Goal: Information Seeking & Learning: Learn about a topic

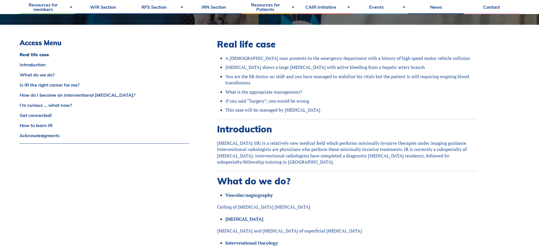
scroll to position [143, 0]
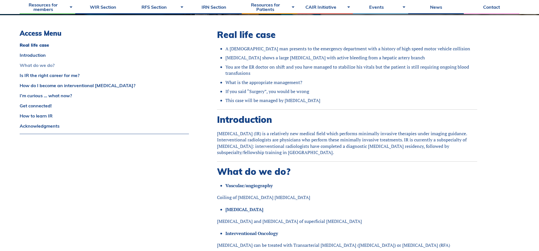
click at [30, 66] on link "What do we do?" at bounding box center [104, 65] width 169 height 4
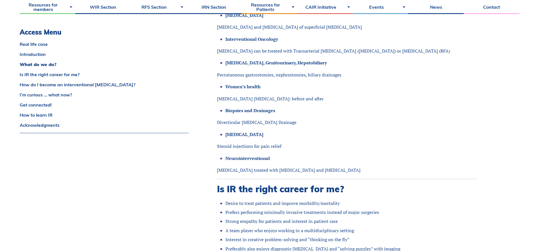
scroll to position [367, 0]
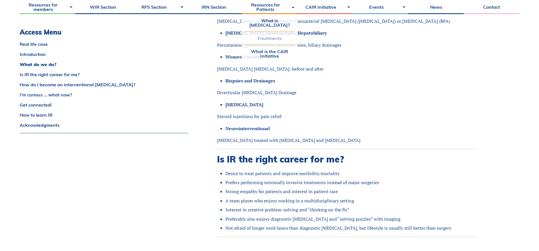
click at [268, 44] on link "Treatments" at bounding box center [269, 38] width 50 height 13
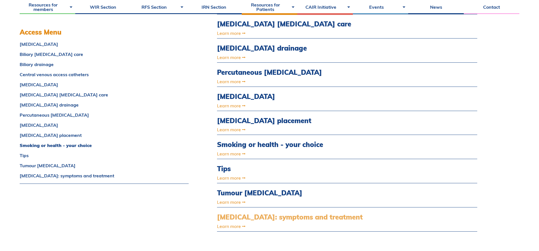
scroll to position [401, 0]
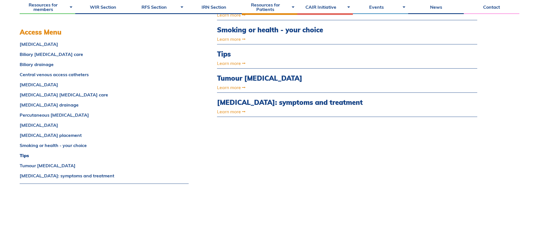
click at [201, 138] on div "Access Menu Angioplasty Biliary catheter care Biliary drainage Central venous a…" at bounding box center [270, 17] width 500 height 520
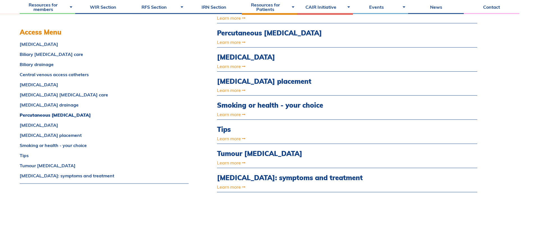
scroll to position [315, 0]
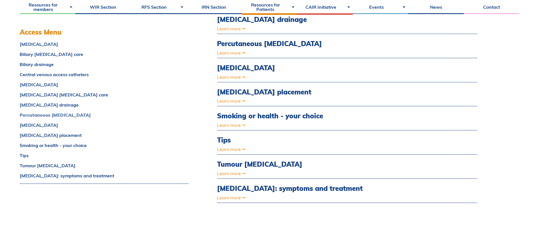
click at [33, 116] on link "Percutaneous gastrostomy" at bounding box center [104, 115] width 169 height 4
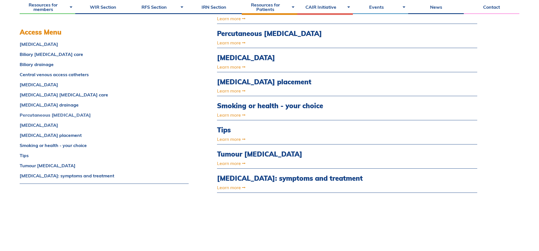
scroll to position [326, 0]
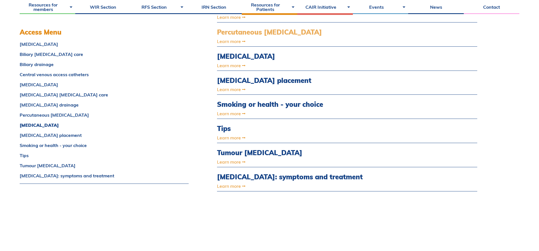
click at [239, 33] on link "Percutaneous gastrostomy" at bounding box center [308, 32] width 182 height 8
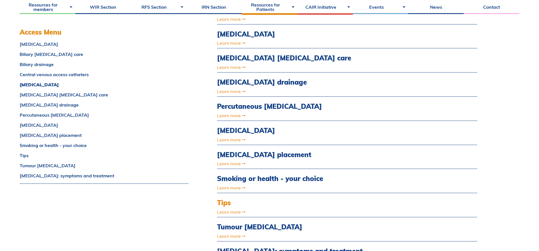
scroll to position [212, 0]
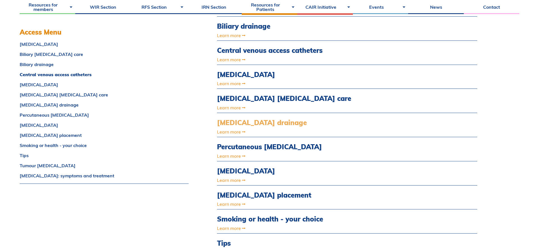
click at [248, 122] on link "[MEDICAL_DATA] drainage" at bounding box center [308, 122] width 182 height 8
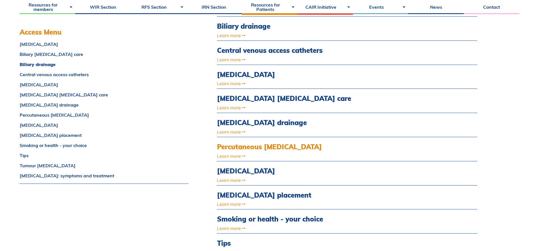
scroll to position [97, 0]
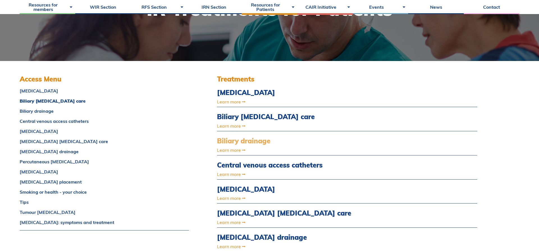
click at [229, 143] on link "Biliary drainage" at bounding box center [308, 141] width 182 height 8
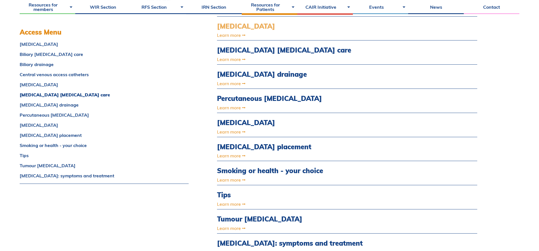
scroll to position [269, 0]
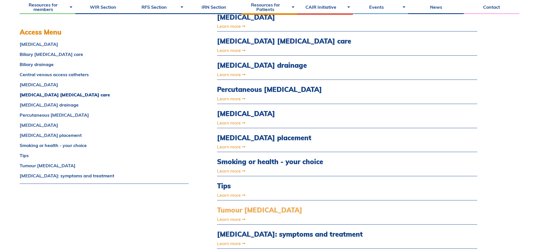
click at [251, 210] on link "Tumour [MEDICAL_DATA]" at bounding box center [308, 210] width 182 height 8
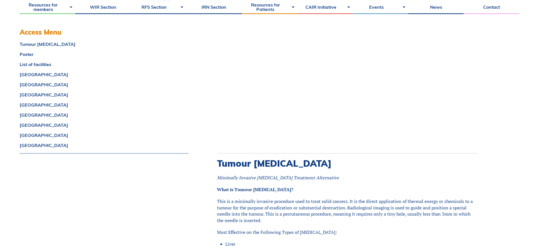
scroll to position [172, 0]
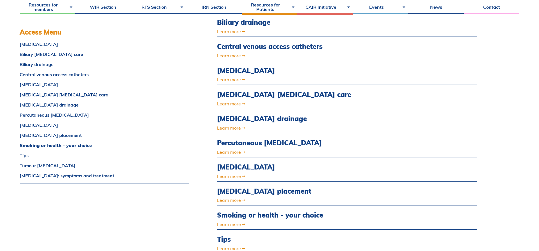
scroll to position [155, 0]
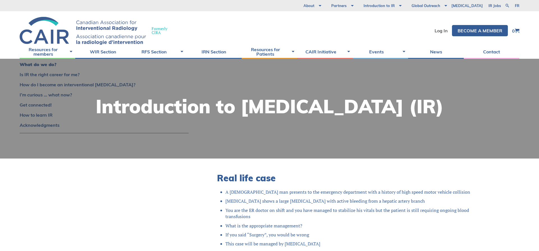
scroll to position [367, 0]
